Goal: Obtain resource: Download file/media

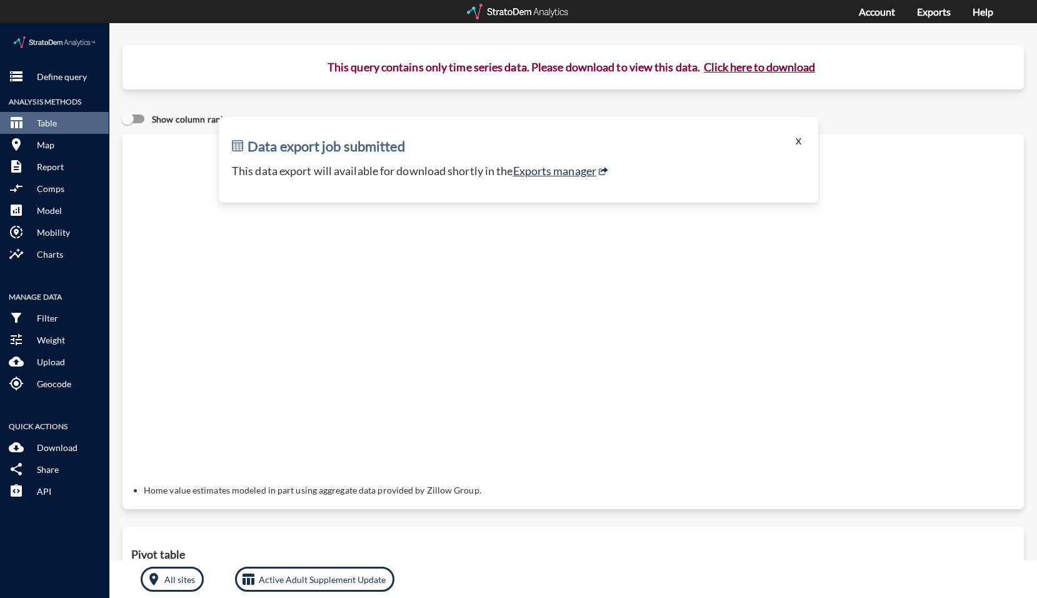
click button "X"
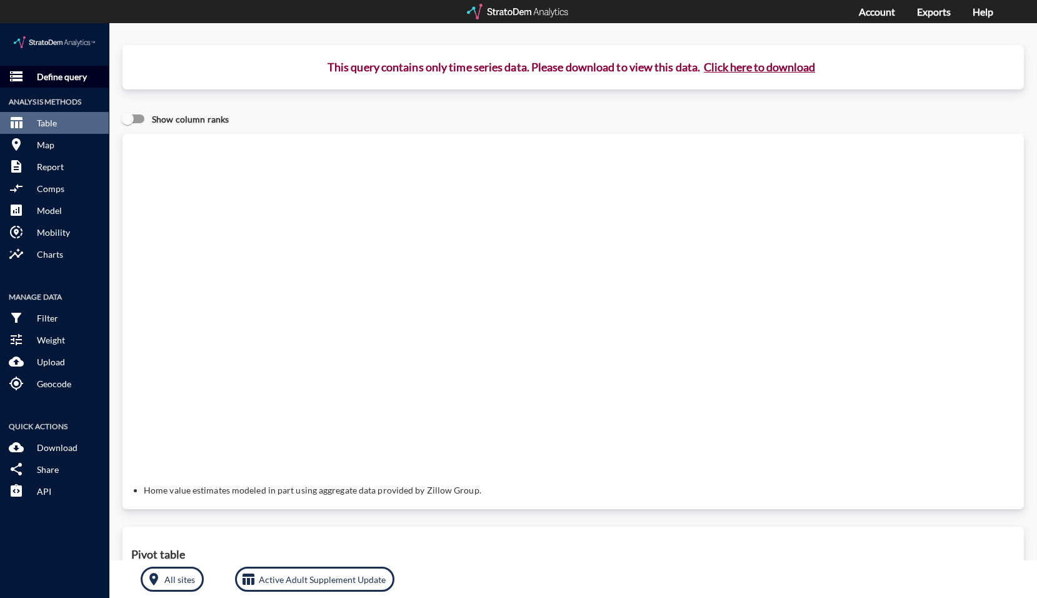
click p "Define query"
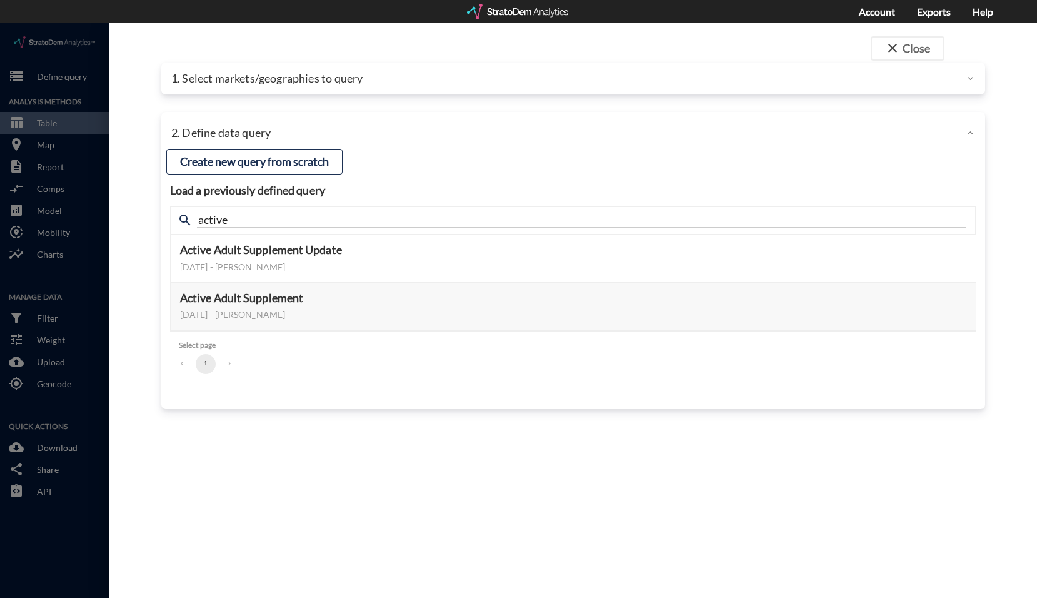
click div "1. Select markets/geographies to query"
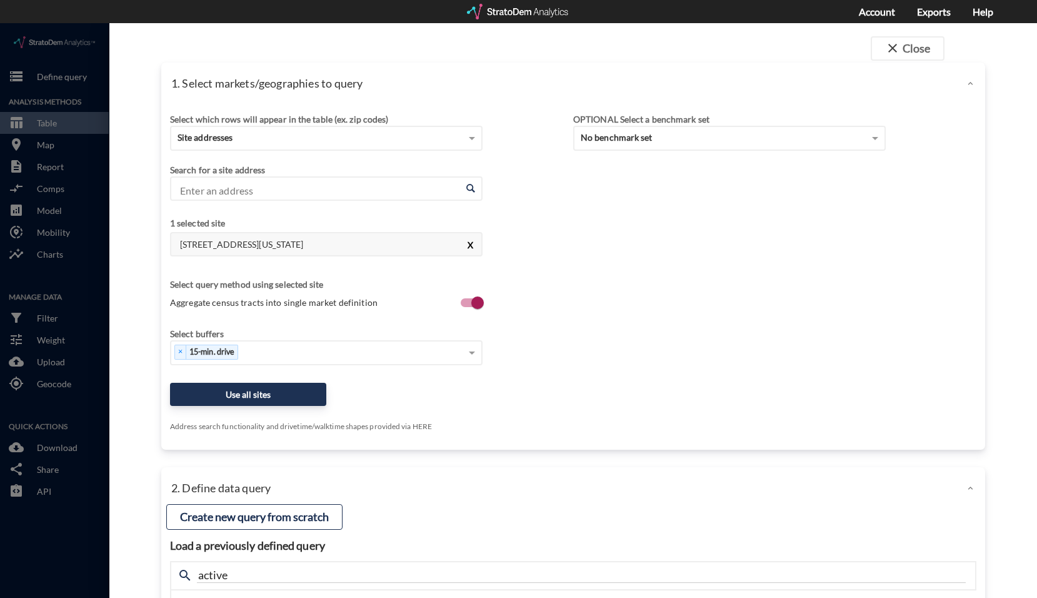
click button "X"
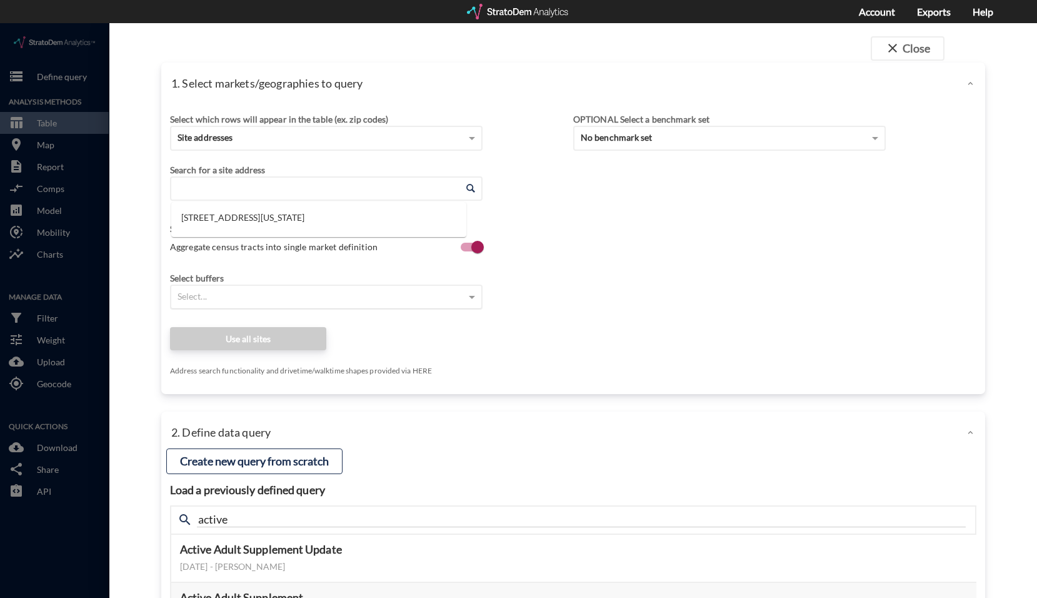
click input "Enter an address"
paste input "9150 Kings Crossing Rd, Fort Myers, FL 33912"
click li "9150 Kings Crossing Rd, Fort Myers, Florida"
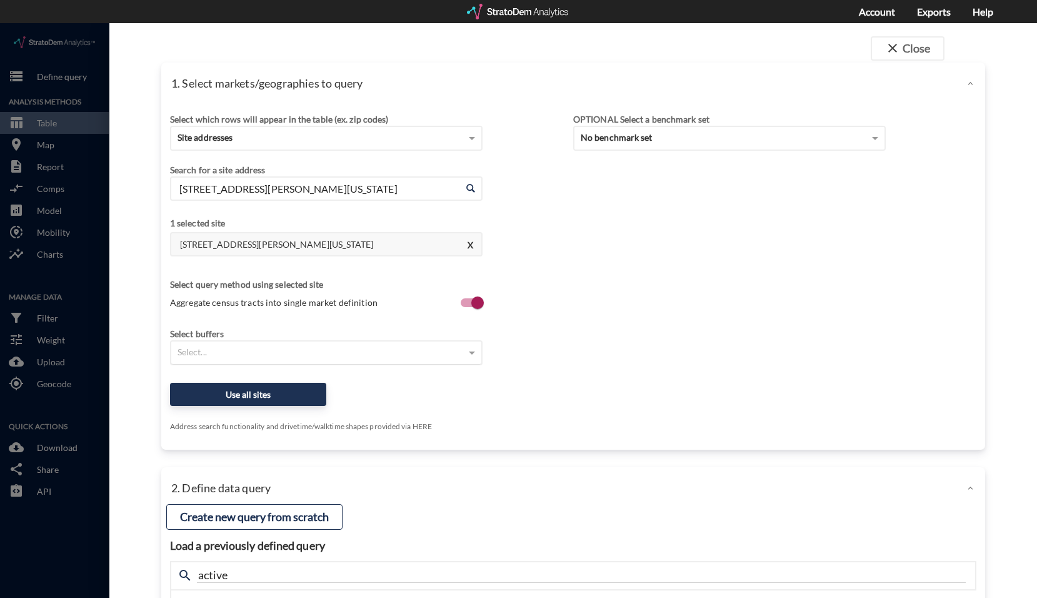
type input "9150 Kings Crossing Rd, Fort Myers, Florida"
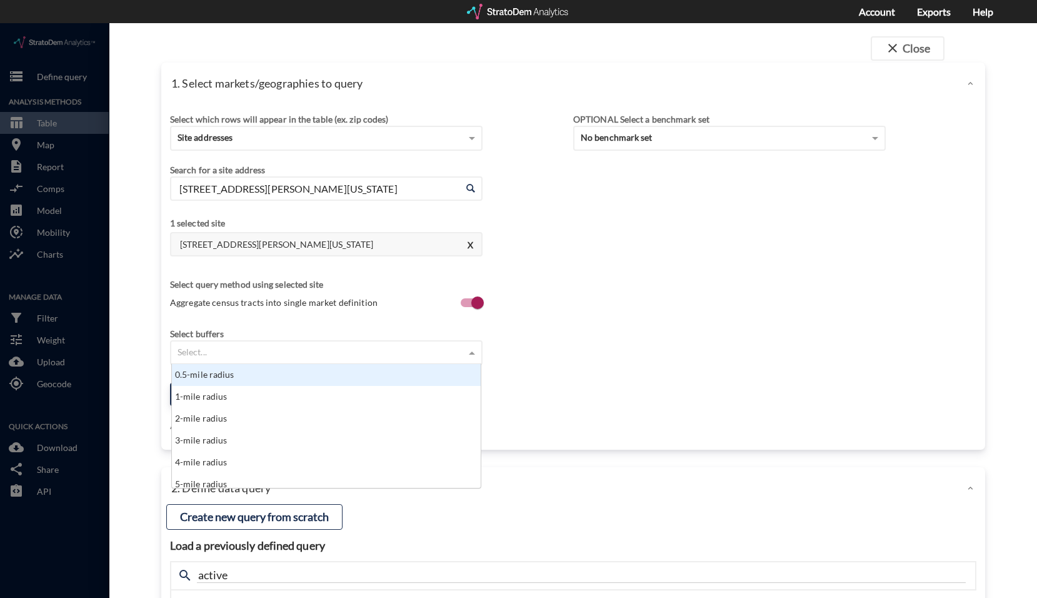
click div "Select..."
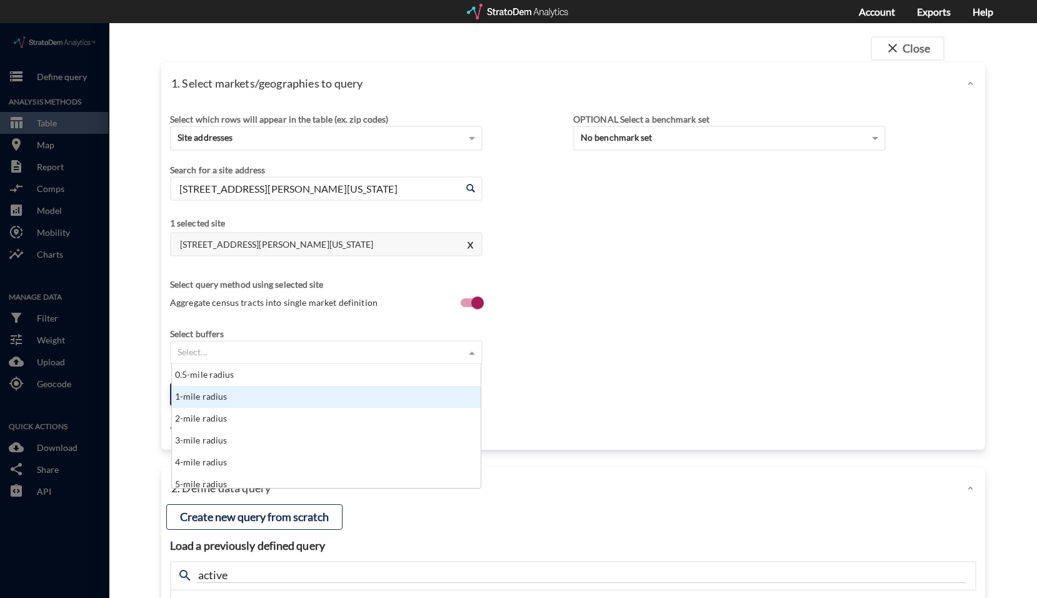
click div "1-mile radius"
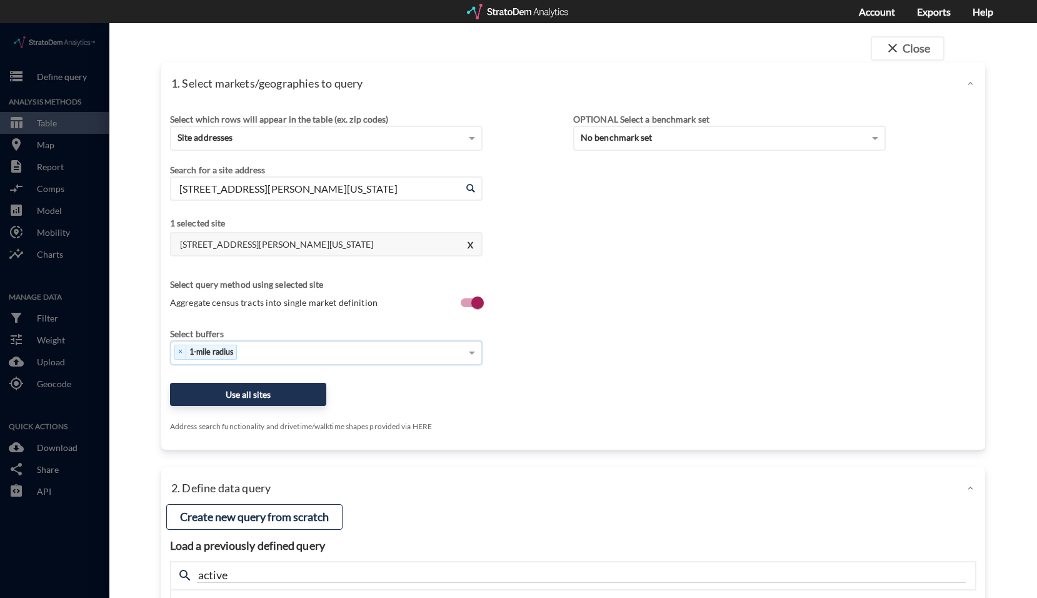
click div "× 1-mile radius"
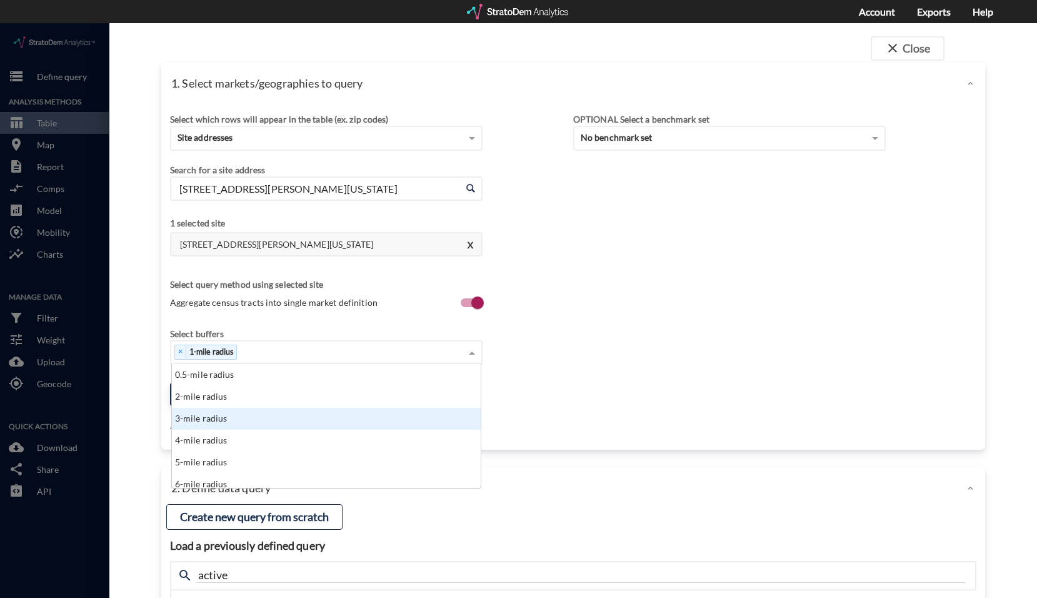
click div "3-mile radius"
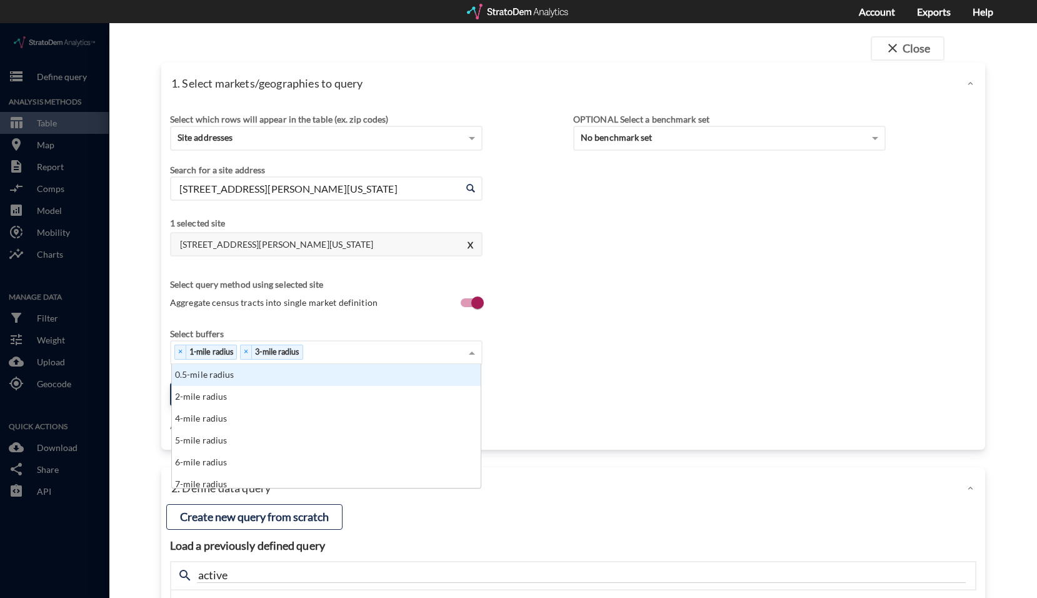
click div "× 1-mile radius × 3-mile radius"
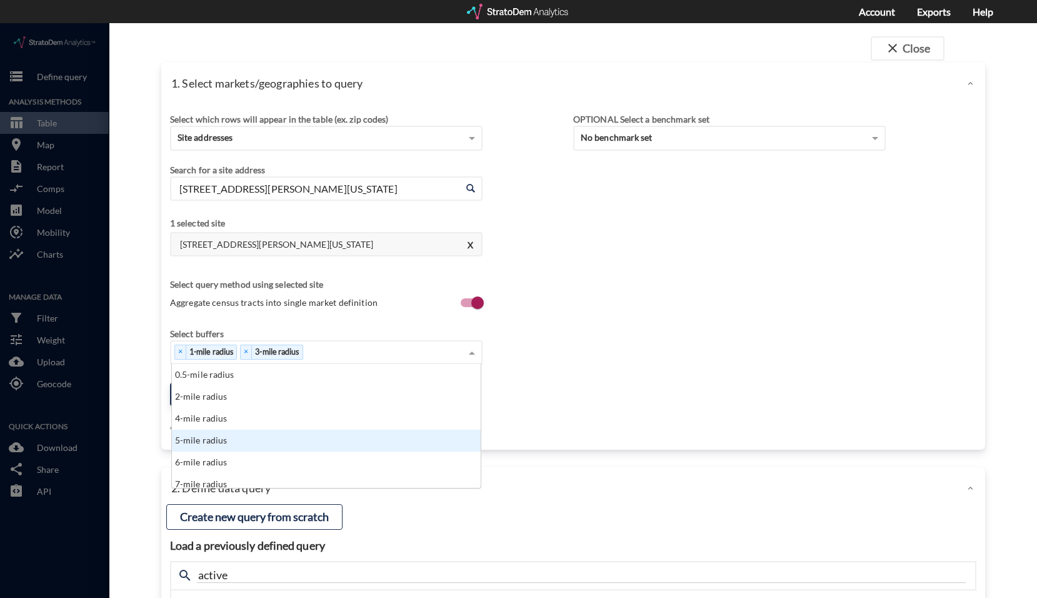
click div "5-mile radius"
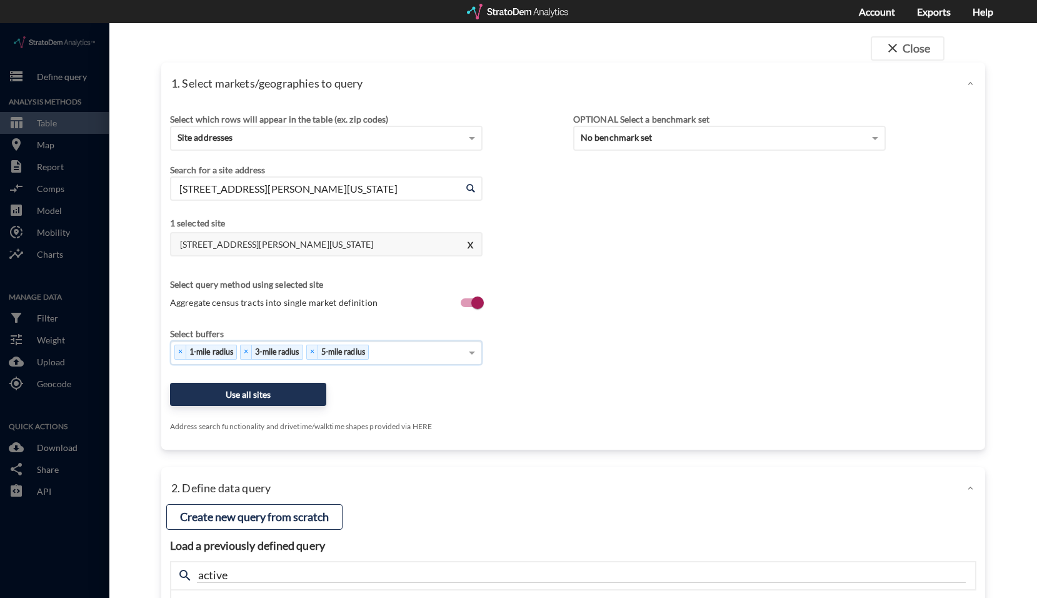
click div "× 1-mile radius × 3-mile radius × 5-mile radius"
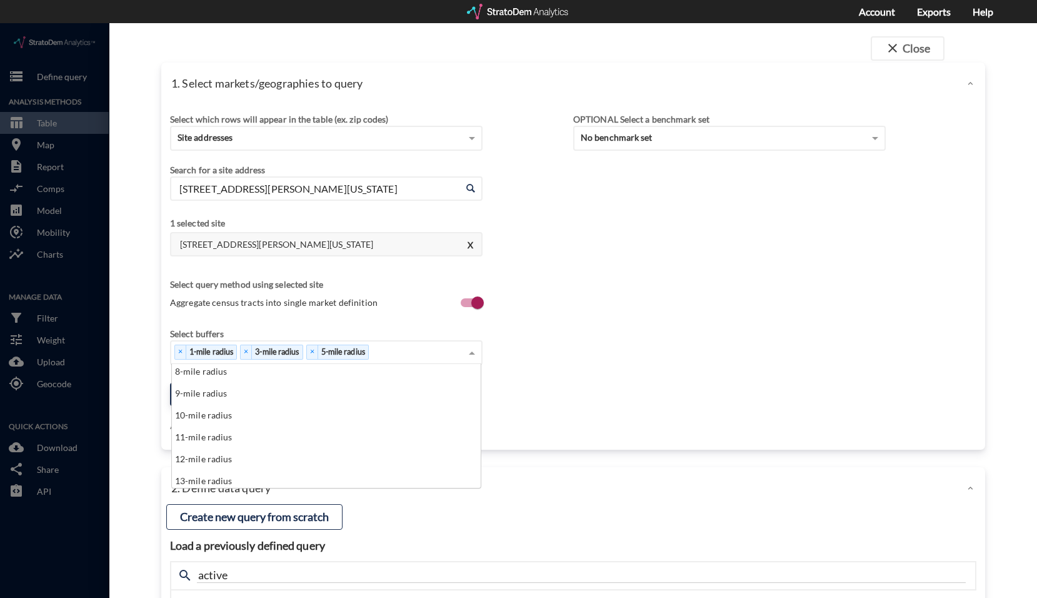
scroll to position [125, 0]
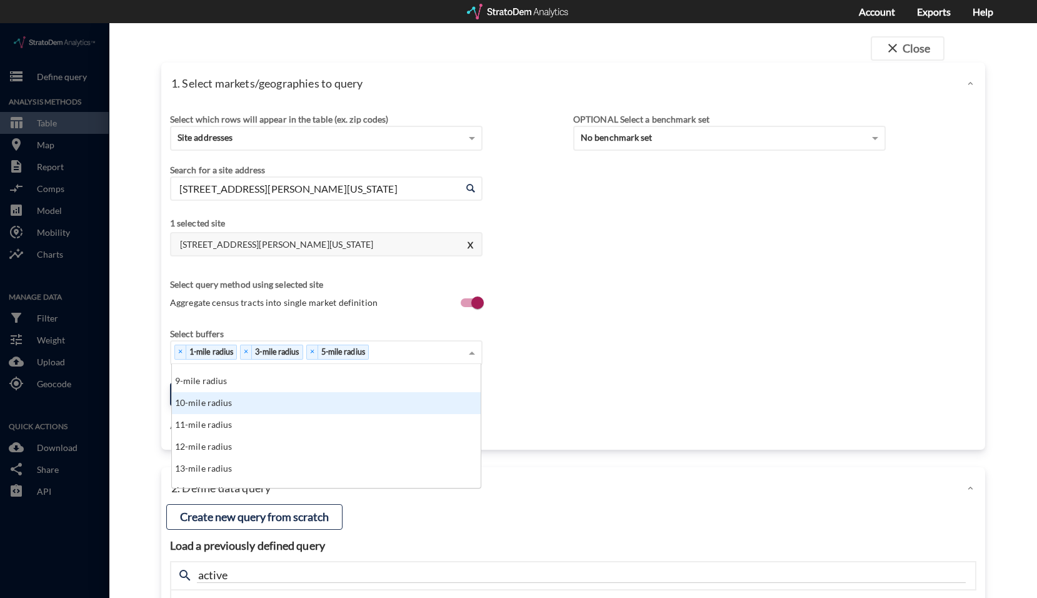
click div "10-mile radius"
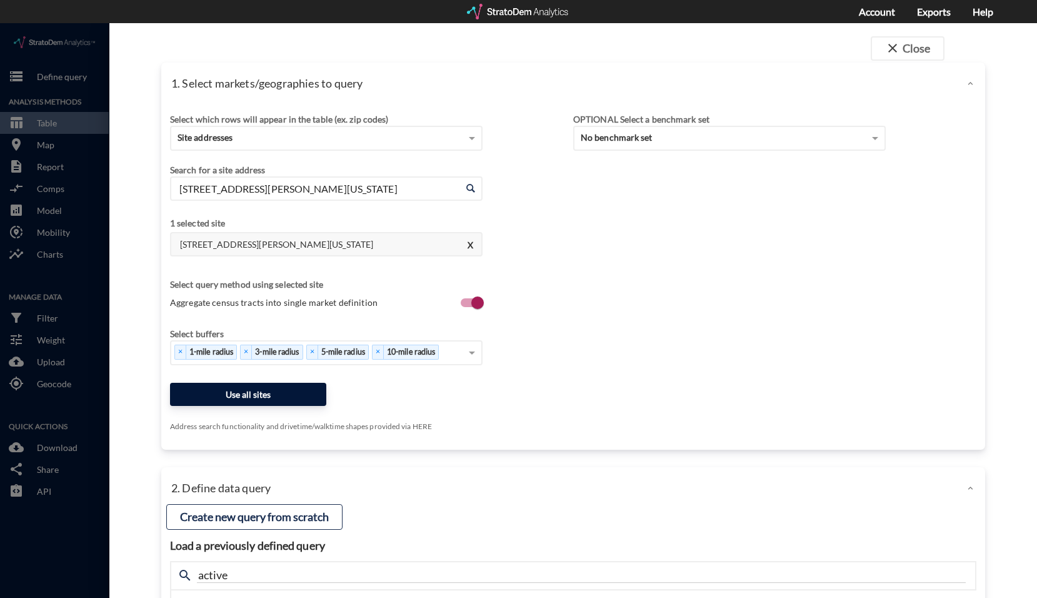
click button "Use all sites"
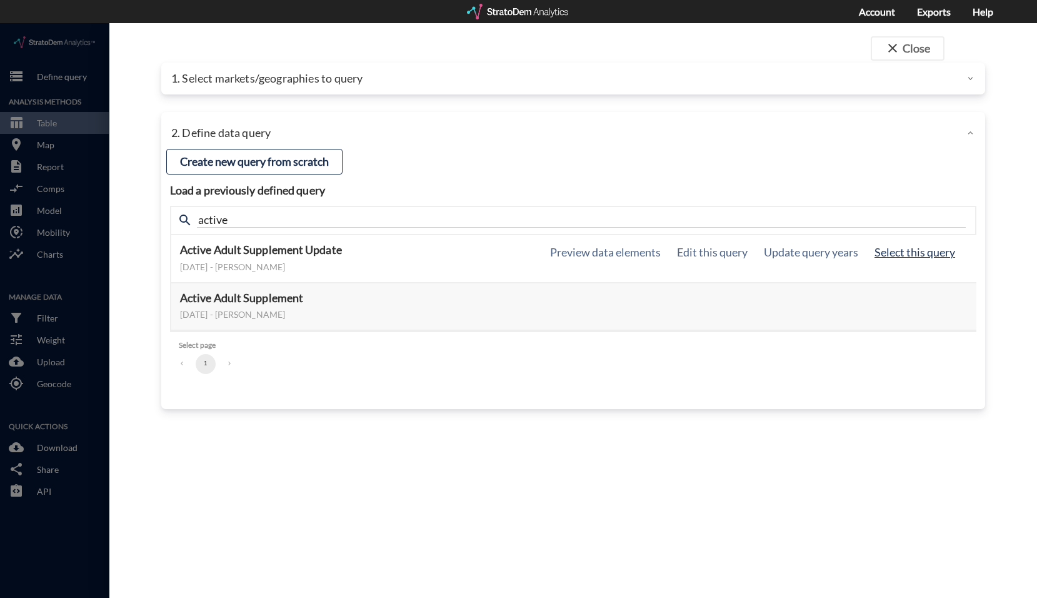
click button "Select this query"
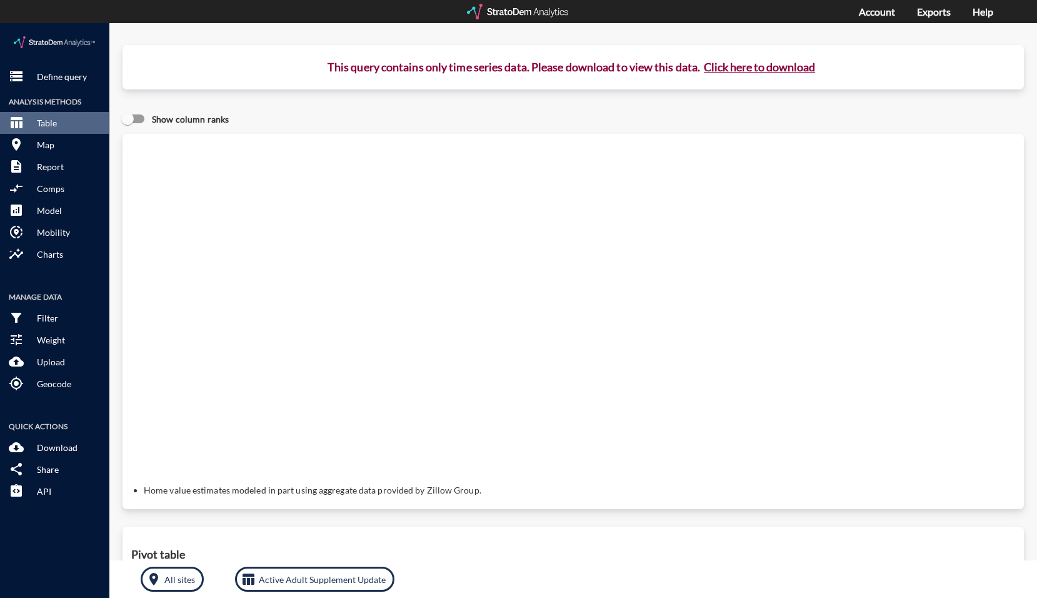
click button "Click here to download"
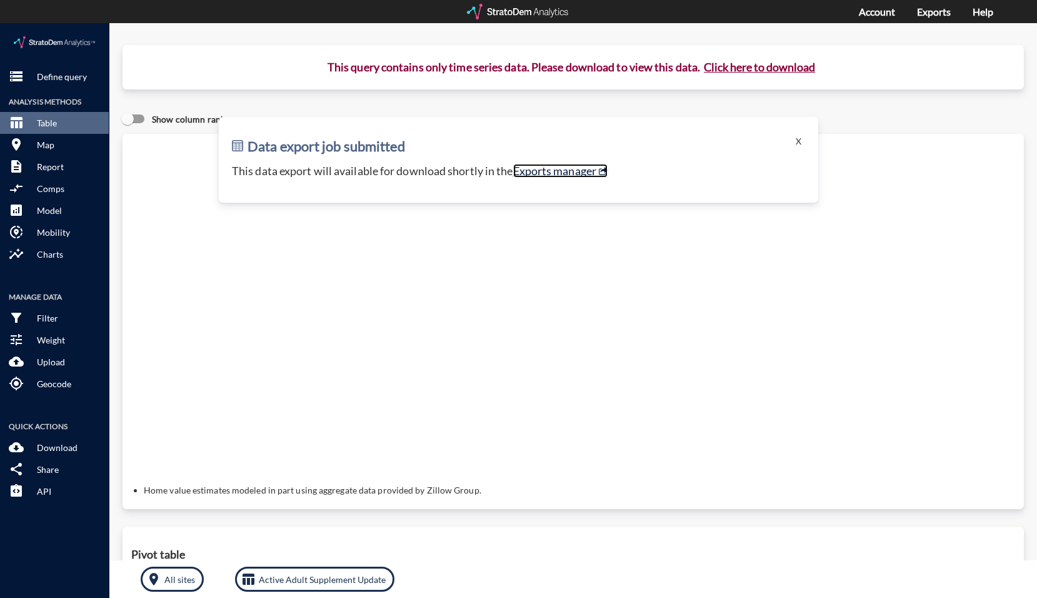
click link "Exports manager"
click button "X"
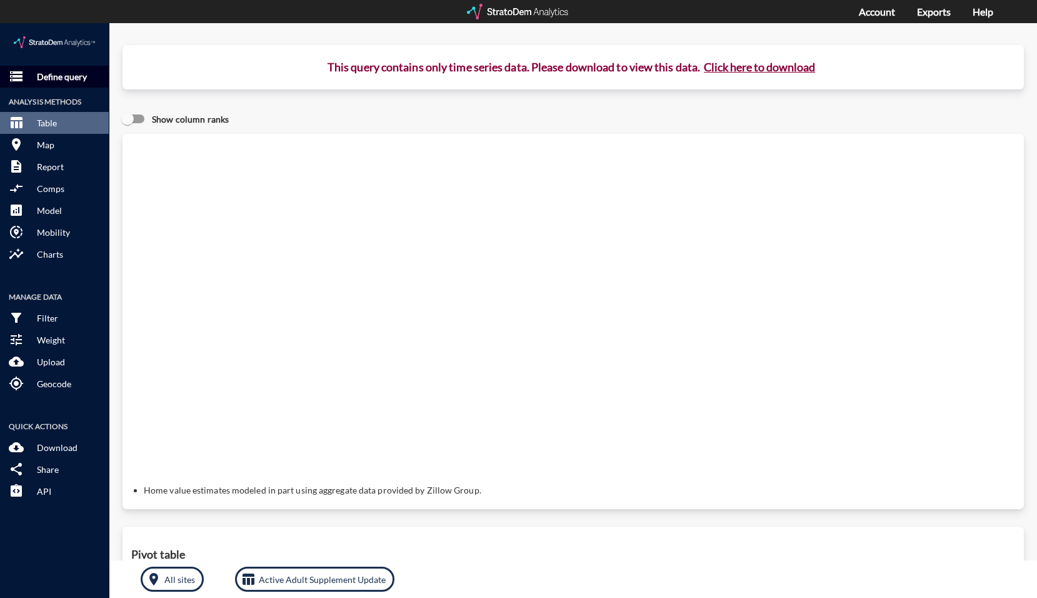
click button "storage Define query"
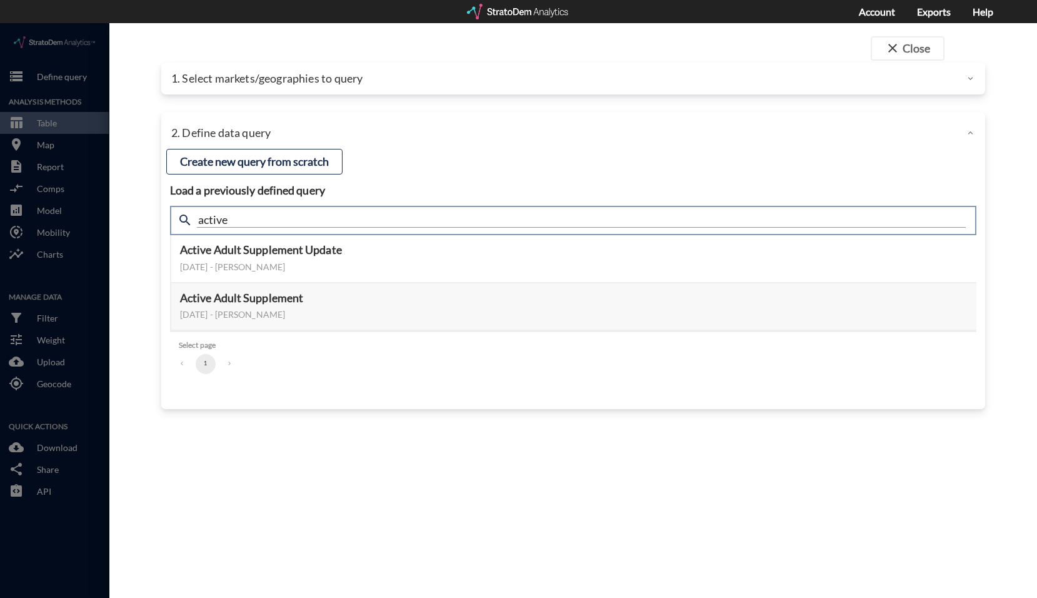
drag, startPoint x: 247, startPoint y: 194, endPoint x: 148, endPoint y: 201, distance: 99.0
click div "search active"
type input "housing"
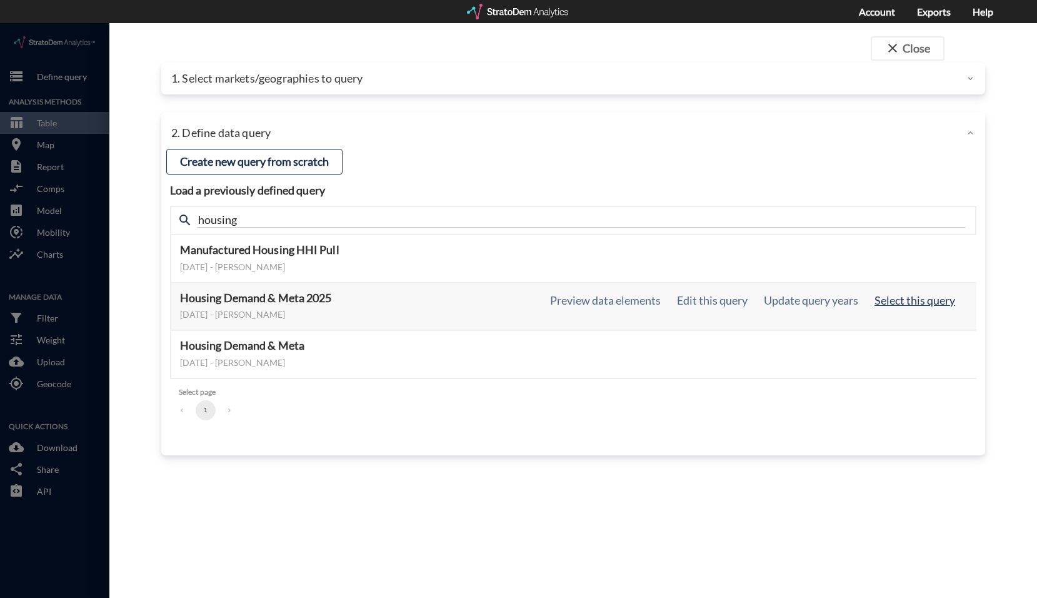
click button "Select this query"
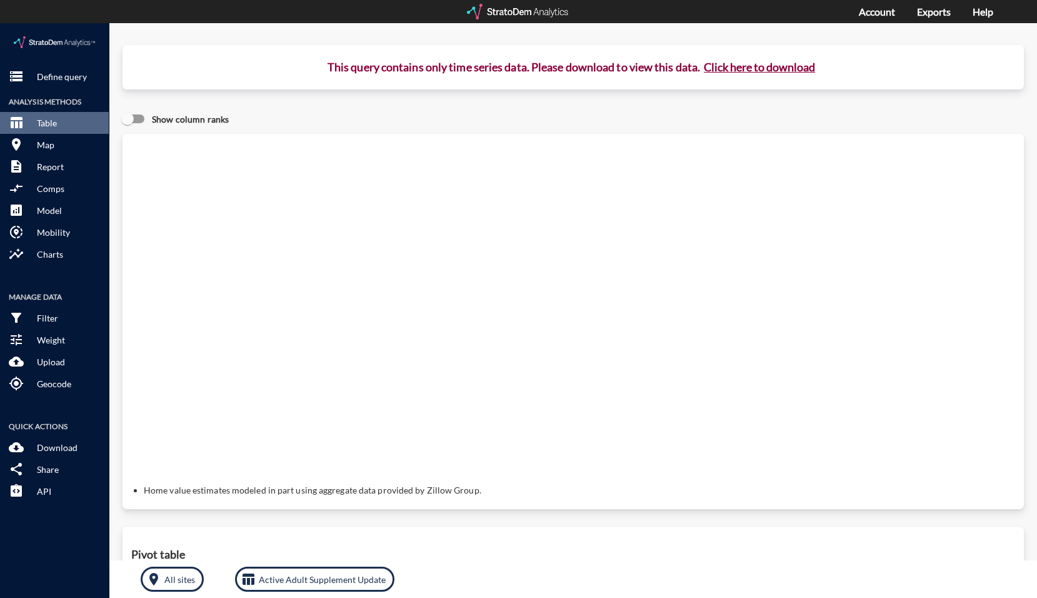
click button "Click here to download"
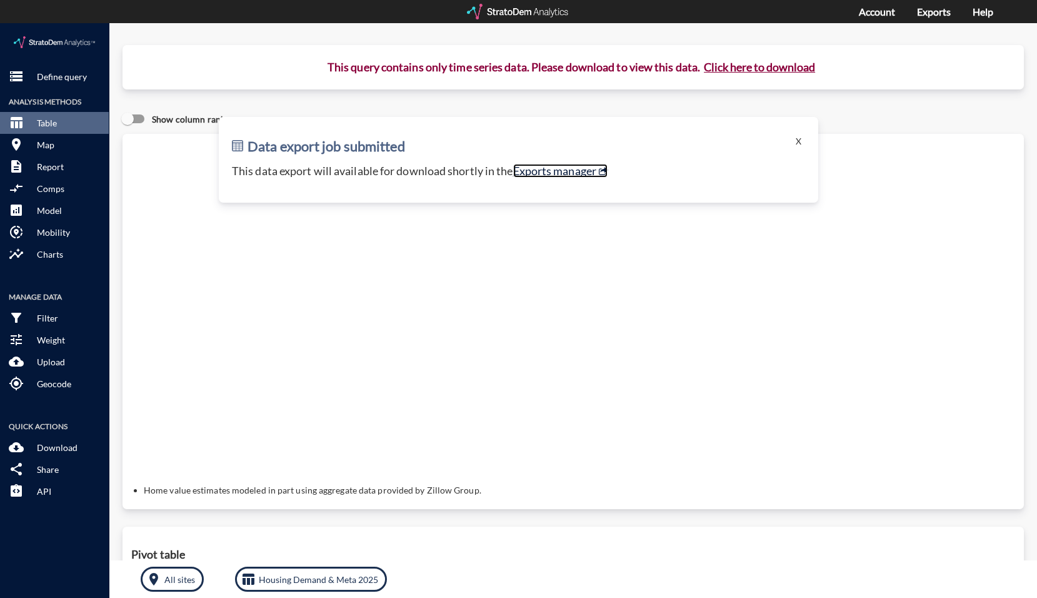
click link "Exports manager"
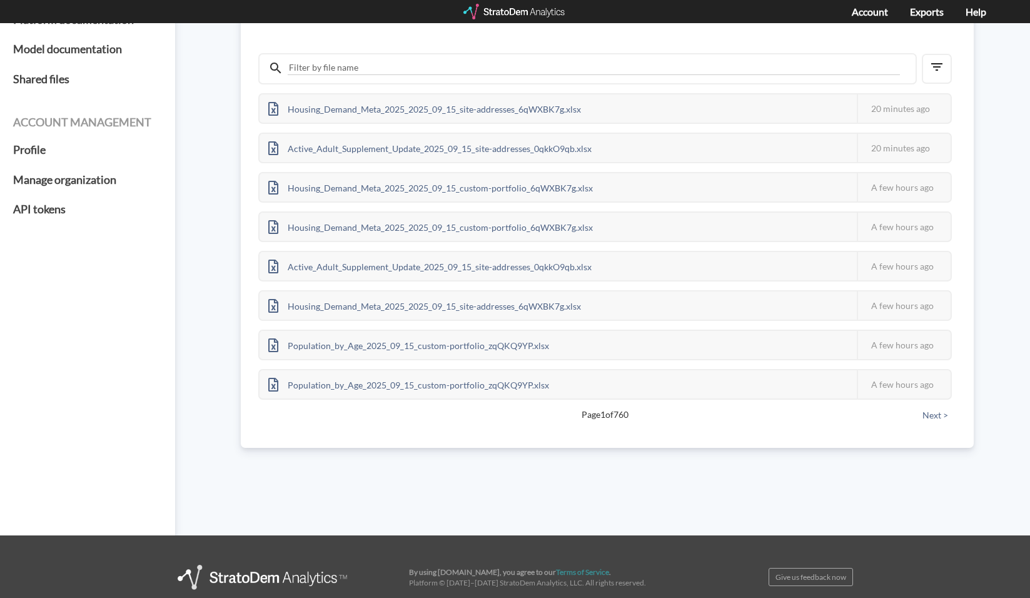
scroll to position [151, 0]
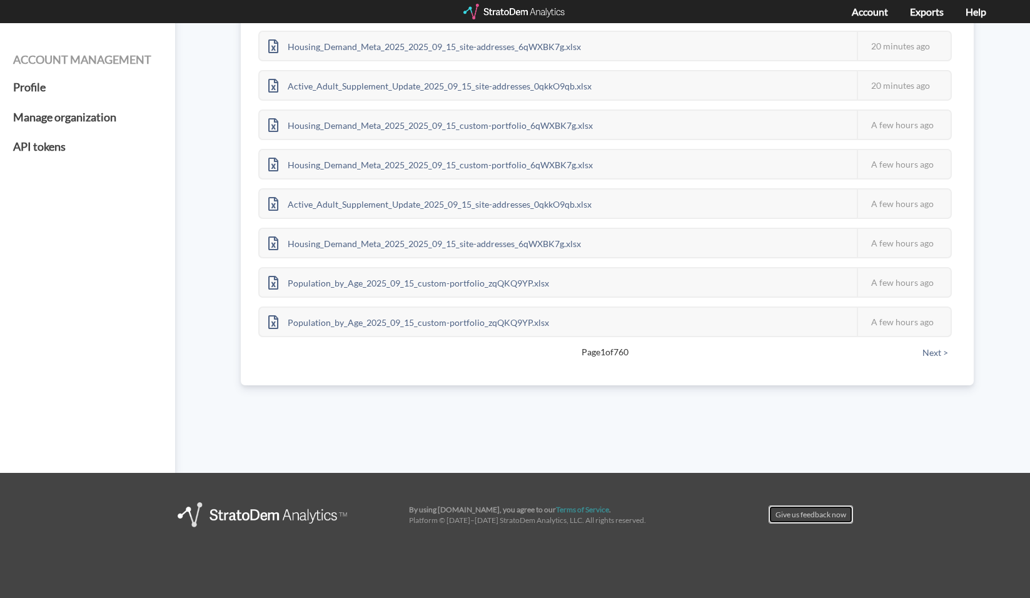
click at [825, 520] on link "Give us feedback now" at bounding box center [810, 514] width 84 height 18
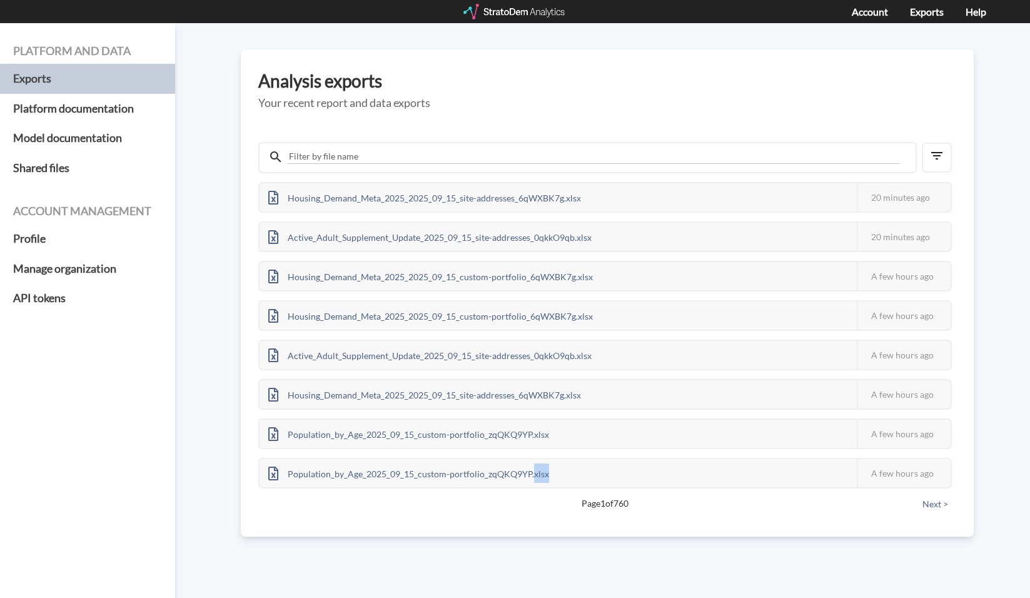
click at [825, 520] on div "Analysis exports Your recent report and data exports Housing_Demand_Meta_2025_2…" at bounding box center [607, 292] width 733 height 487
click at [792, 578] on div "Platform and data Exports Platform documentation Model documentation Shared fil…" at bounding box center [515, 310] width 1030 height 575
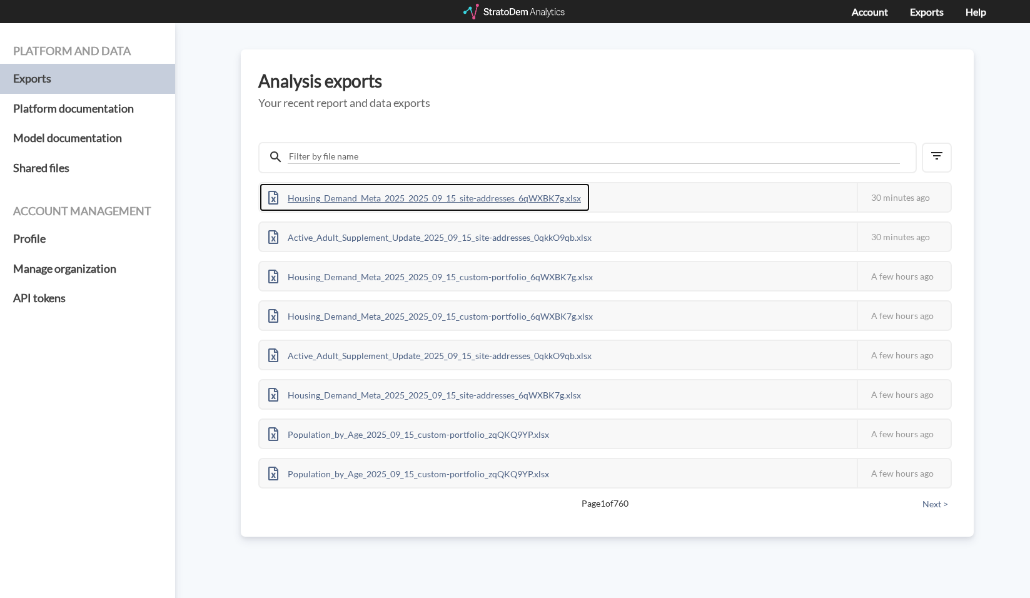
click at [528, 196] on div "Housing_Demand_Meta_2025_2025_09_15_site-addresses_6qWXBK7g.xlsx" at bounding box center [424, 197] width 330 height 28
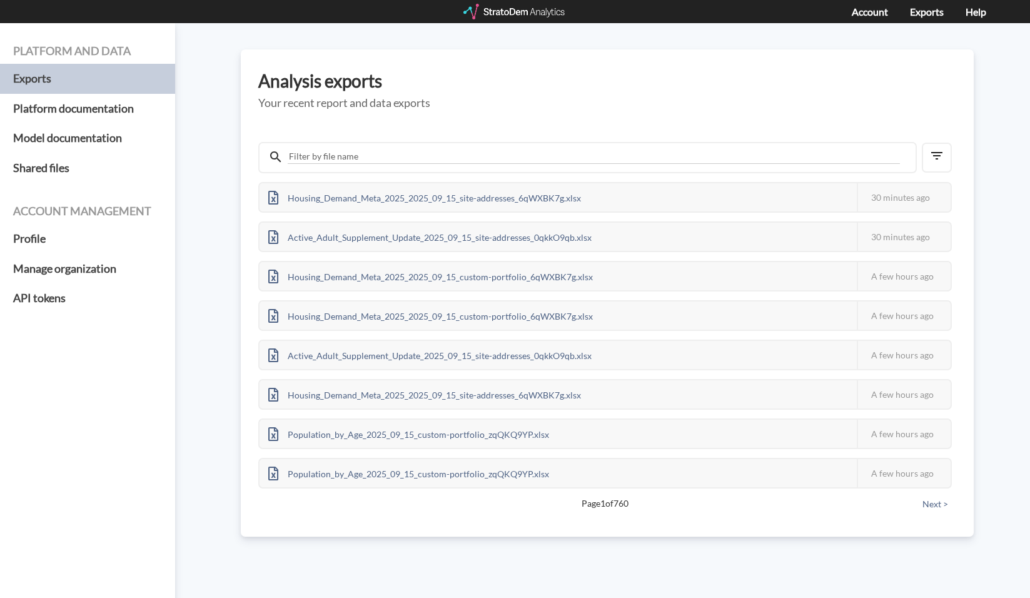
click at [220, 200] on div "Platform and data Exports Platform documentation Model documentation Shared fil…" at bounding box center [515, 310] width 1030 height 575
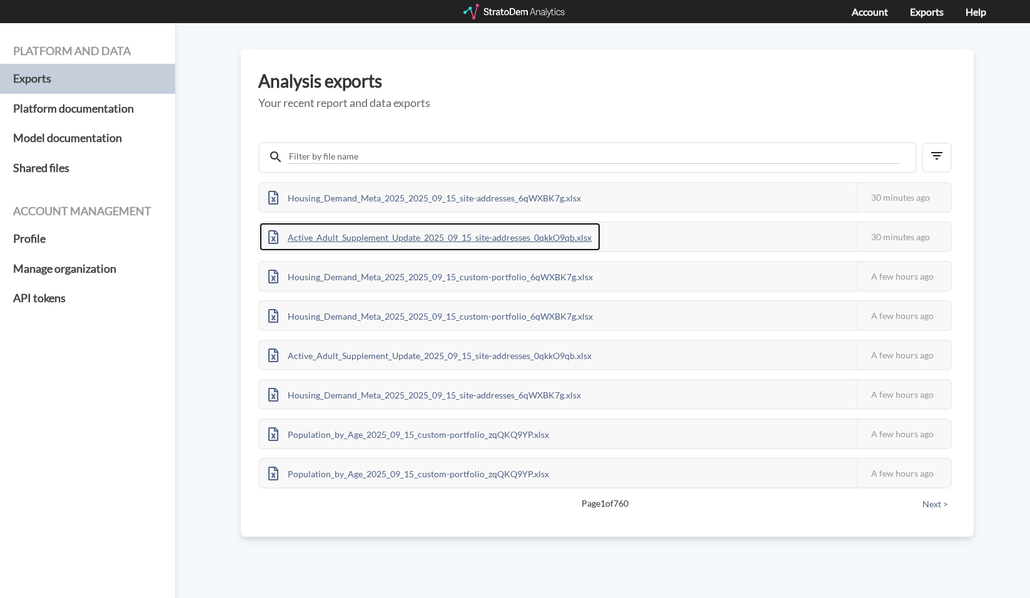
click at [341, 233] on div "Active_Adult_Supplement_Update_2025_09_15_site-addresses_0qkkO9qb.xlsx" at bounding box center [429, 237] width 341 height 28
